Goal: Task Accomplishment & Management: Manage account settings

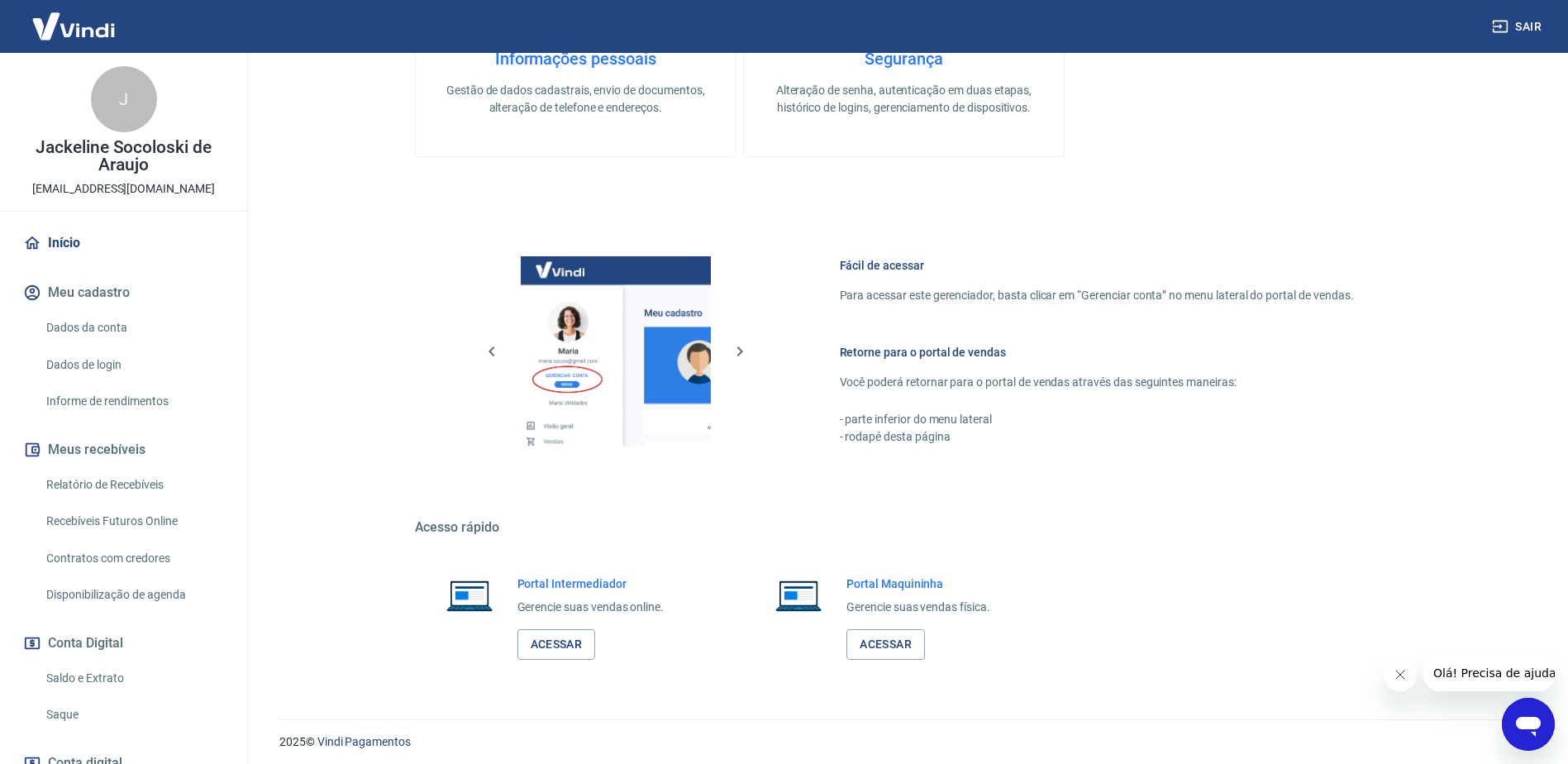
scroll to position [525, 0]
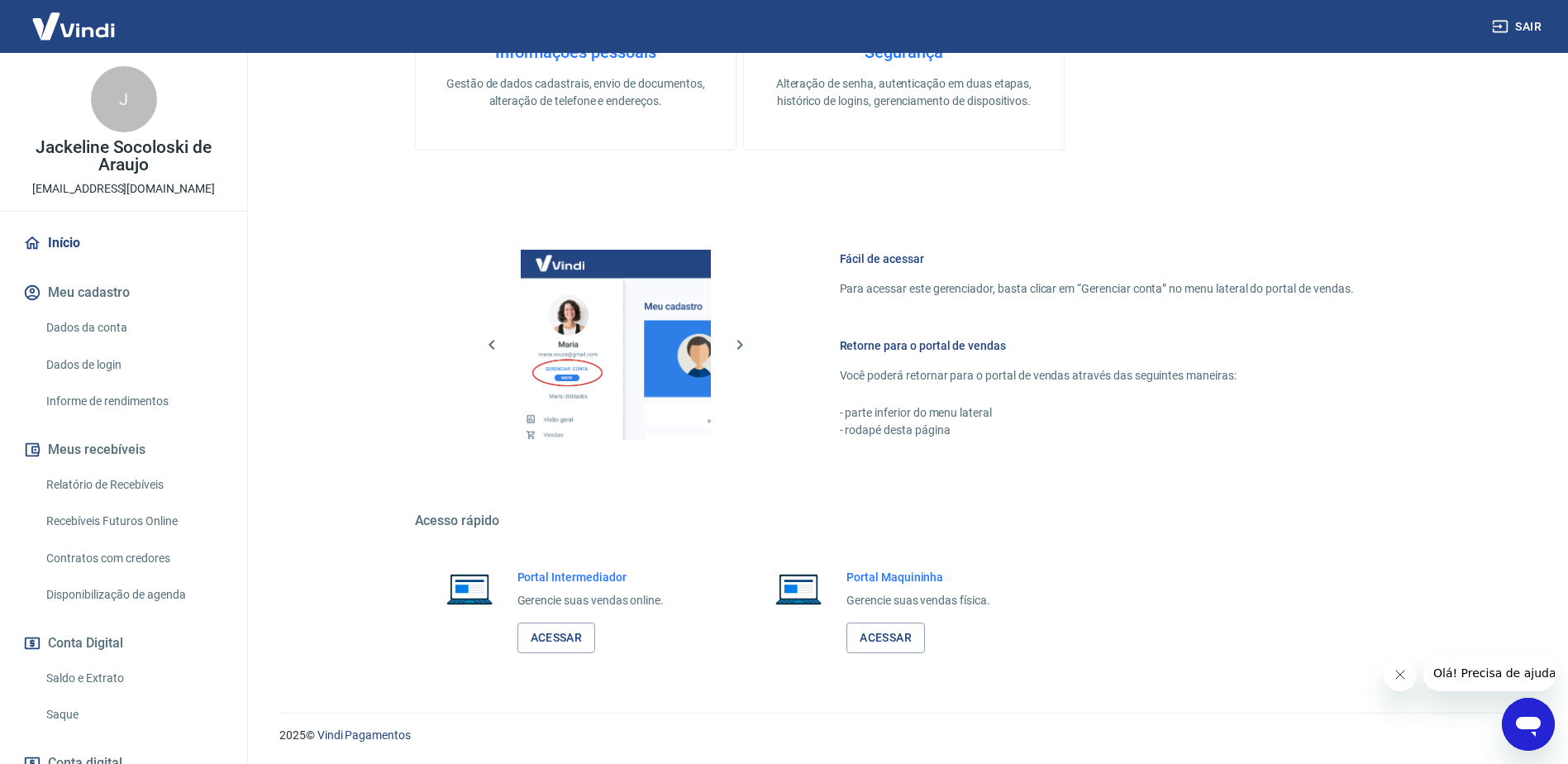
click at [74, 706] on link "Saque" at bounding box center [133, 714] width 188 height 34
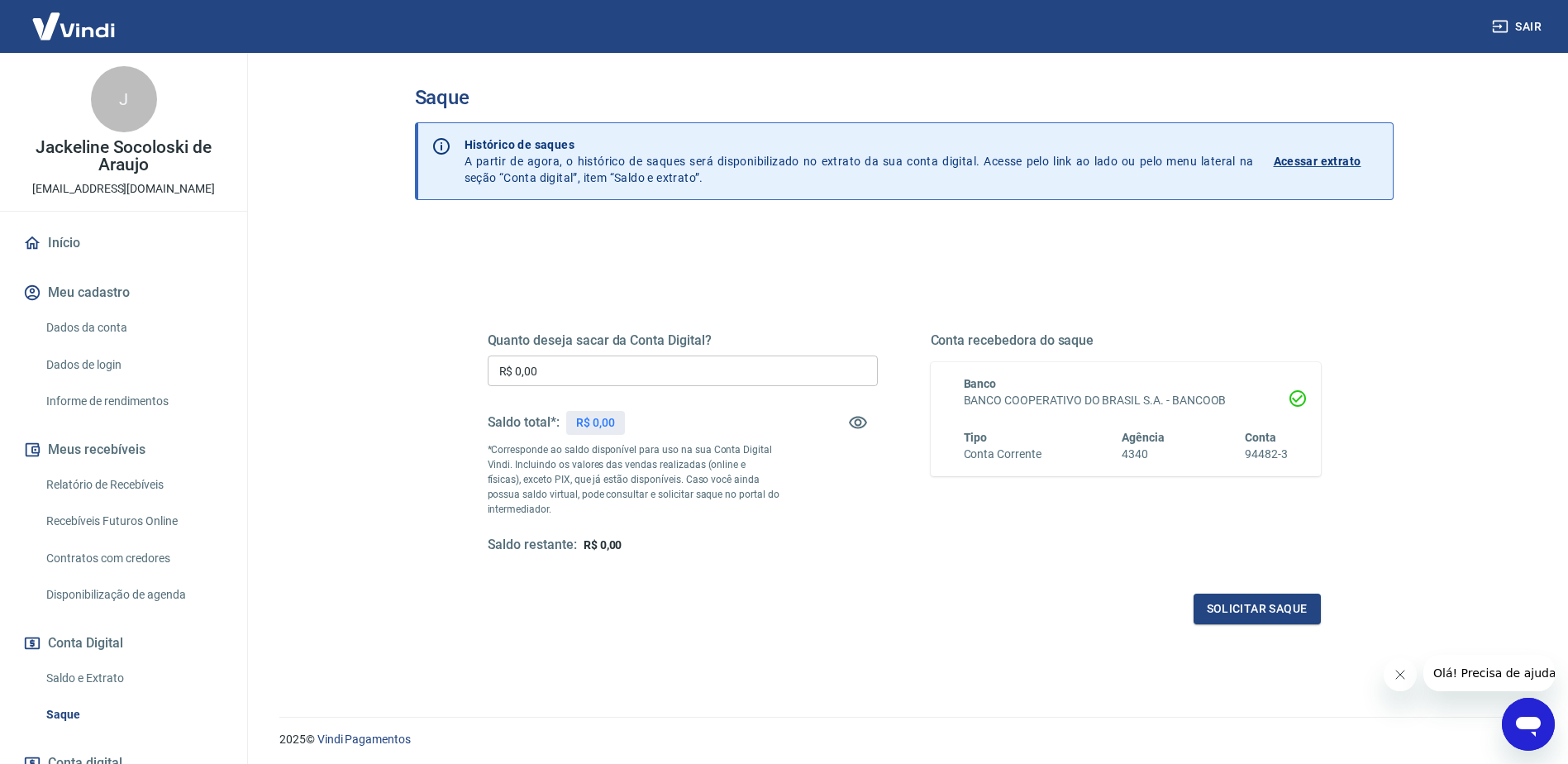
click at [86, 233] on link "Início" at bounding box center [123, 242] width 208 height 37
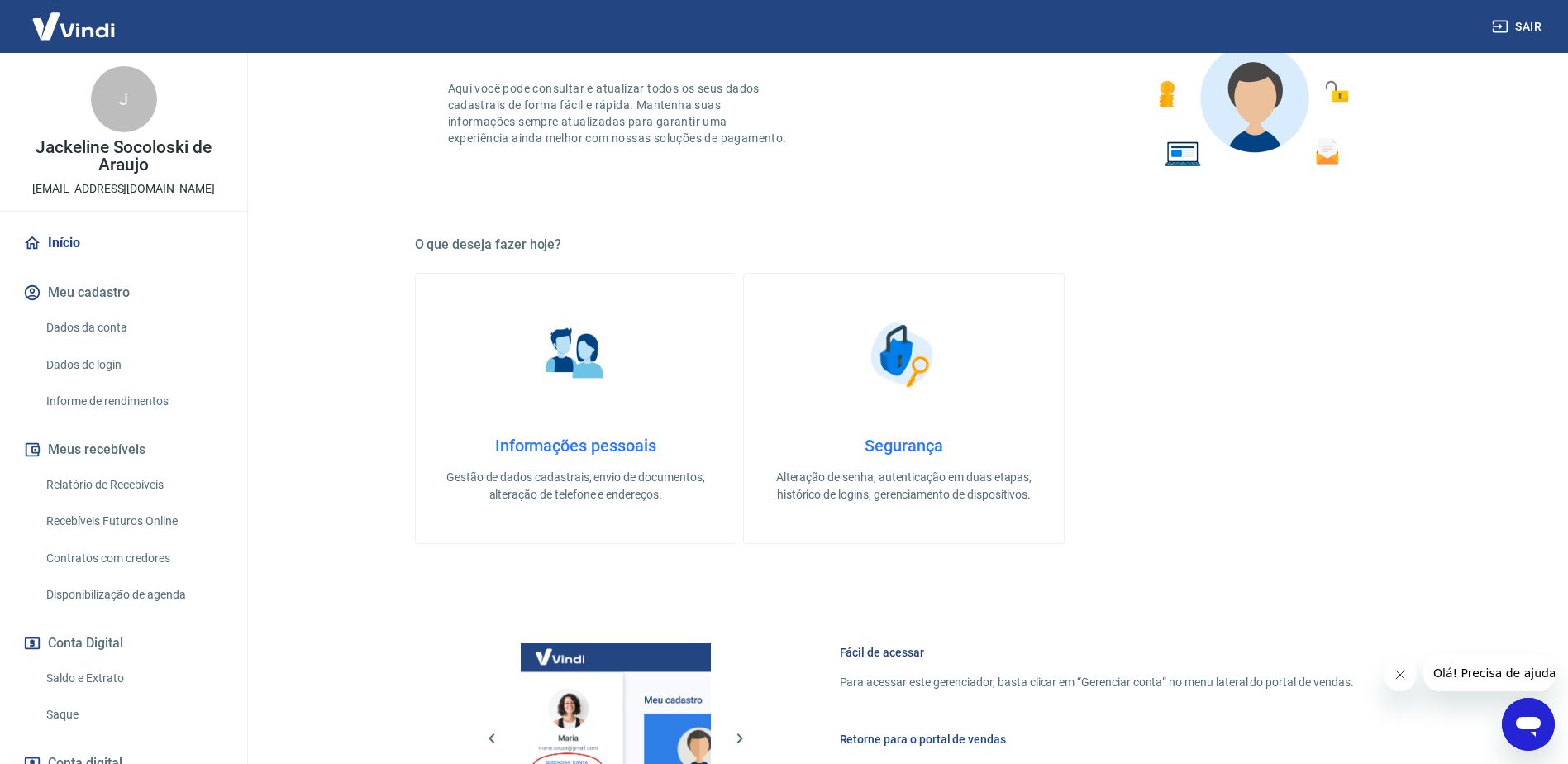
scroll to position [525, 0]
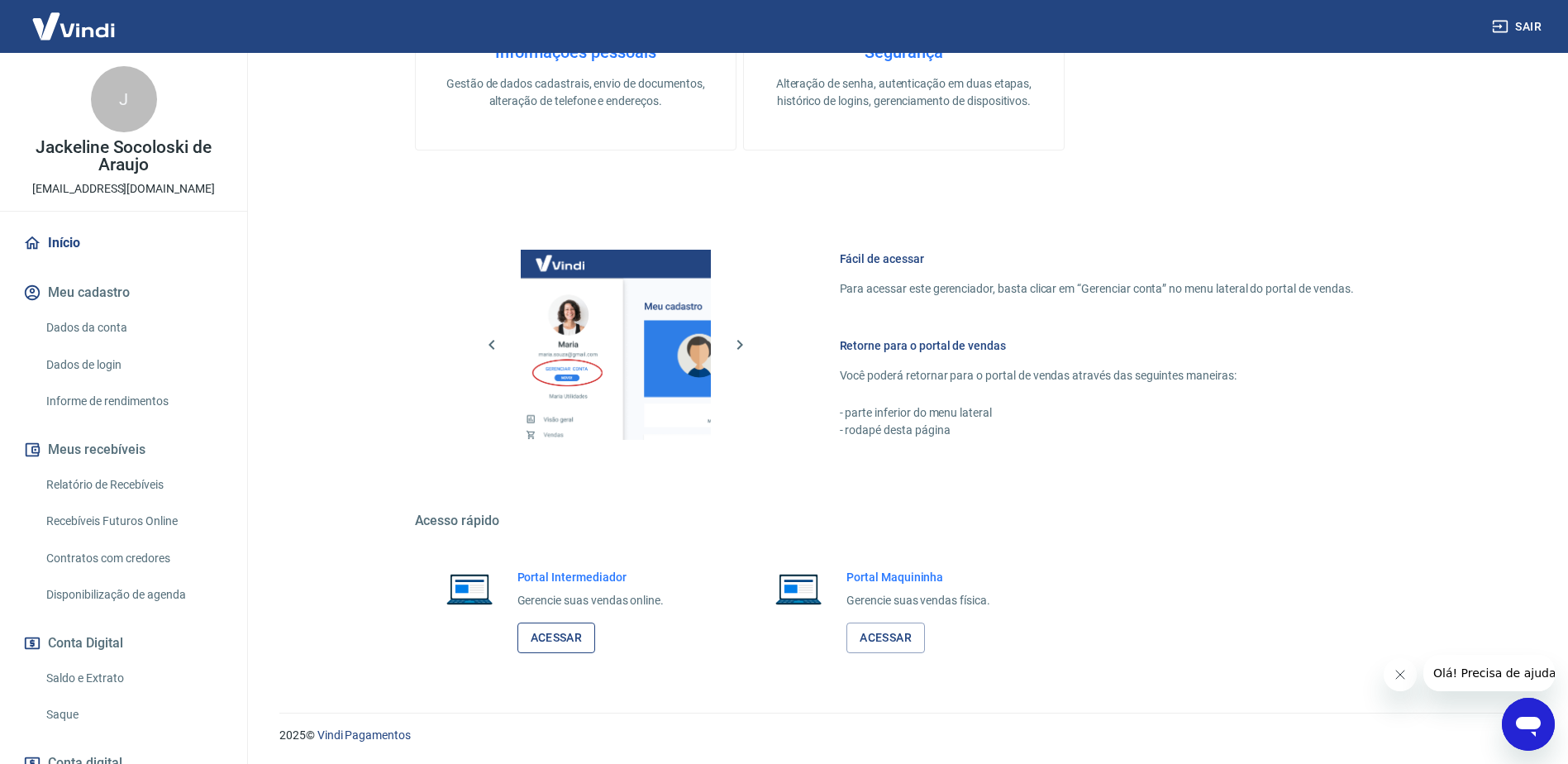
click at [555, 646] on link "Acessar" at bounding box center [556, 638] width 78 height 31
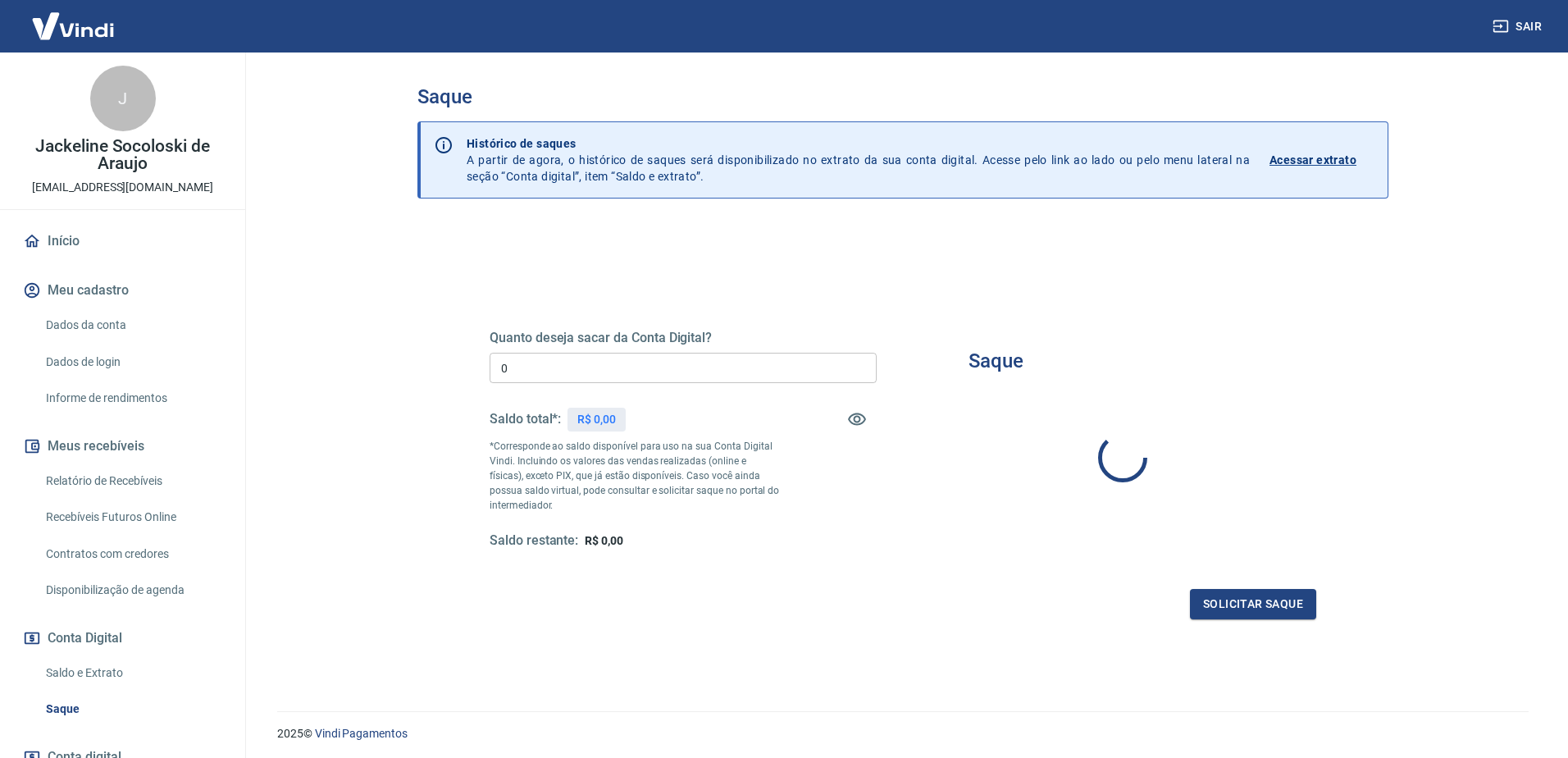
type input "R$ 0,00"
